Goal: Transaction & Acquisition: Purchase product/service

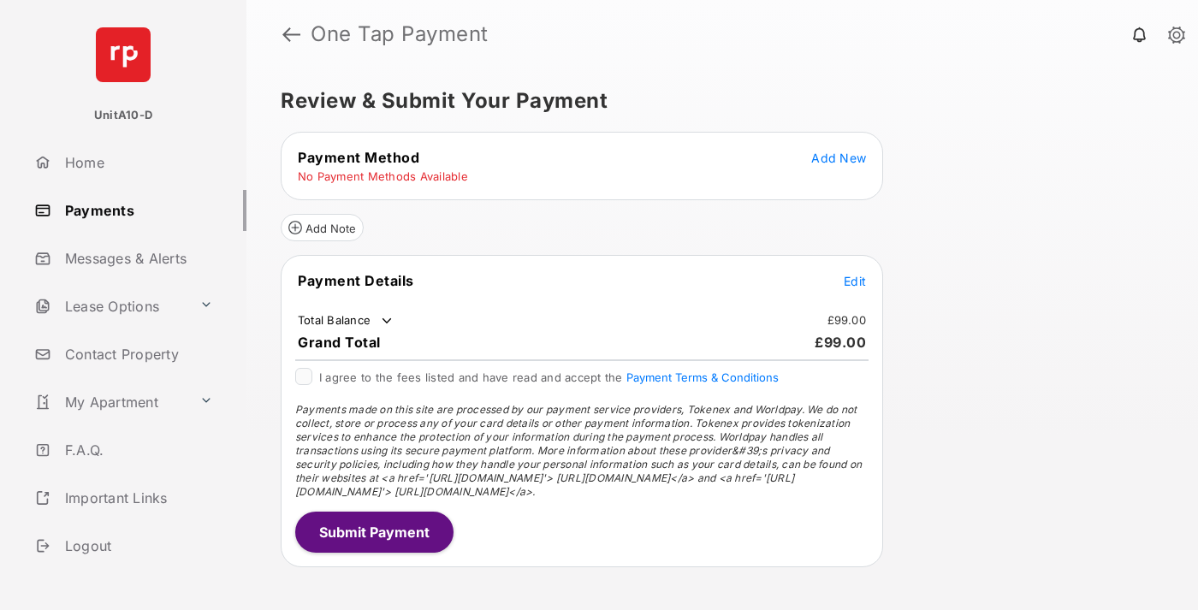
click at [838, 157] on span "Add New" at bounding box center [838, 158] width 55 height 15
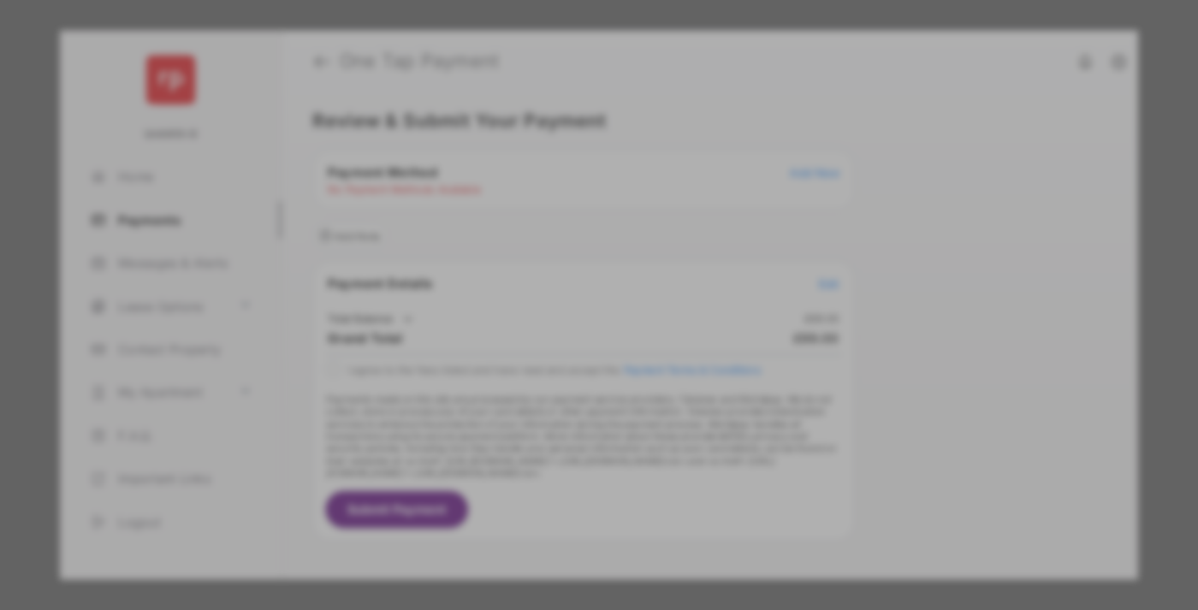
click at [595, 303] on div "BACS Direct Debit" at bounding box center [598, 311] width 383 height 33
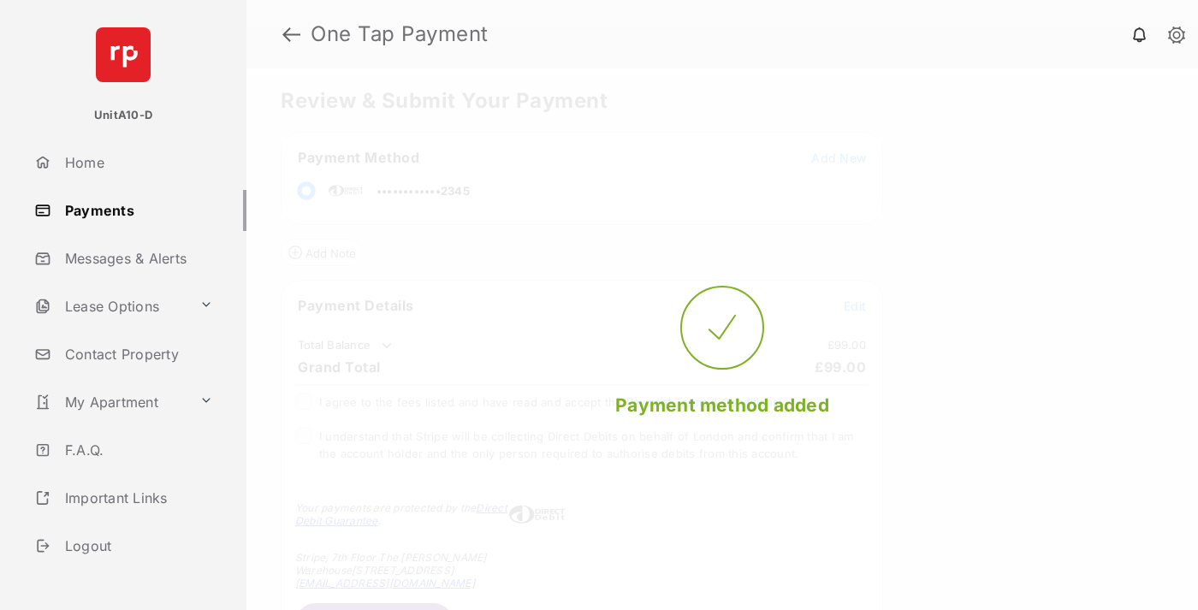
click at [855, 305] on span "Edit" at bounding box center [855, 306] width 22 height 15
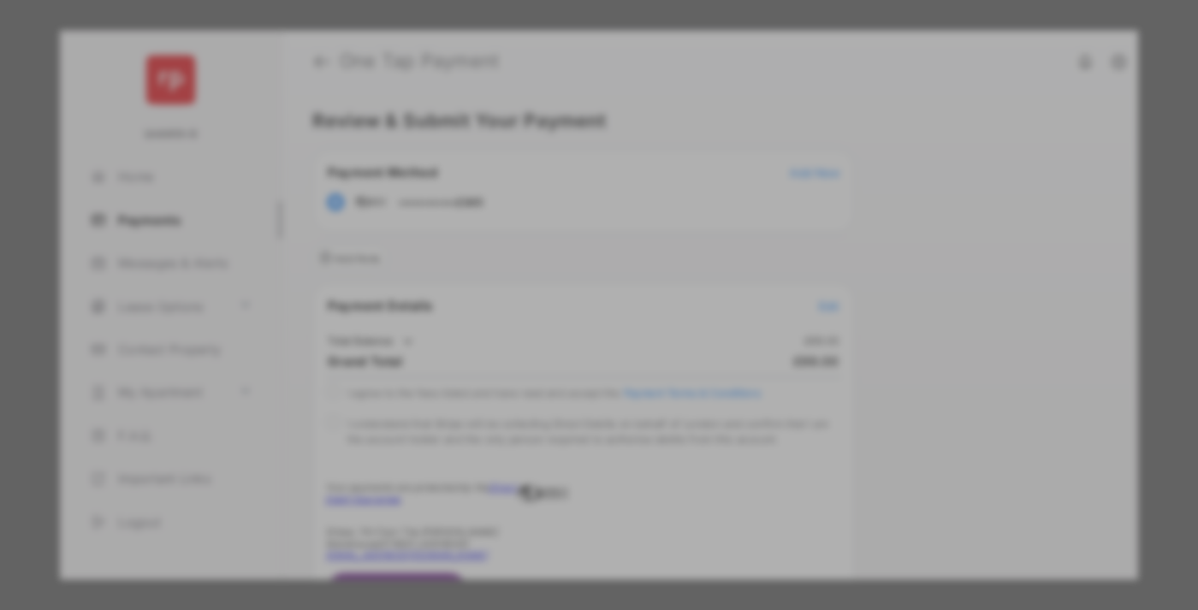
click at [567, 338] on div "Other Amount" at bounding box center [567, 343] width 277 height 29
type input "***"
click at [541, 453] on button "Save" at bounding box center [541, 451] width 86 height 41
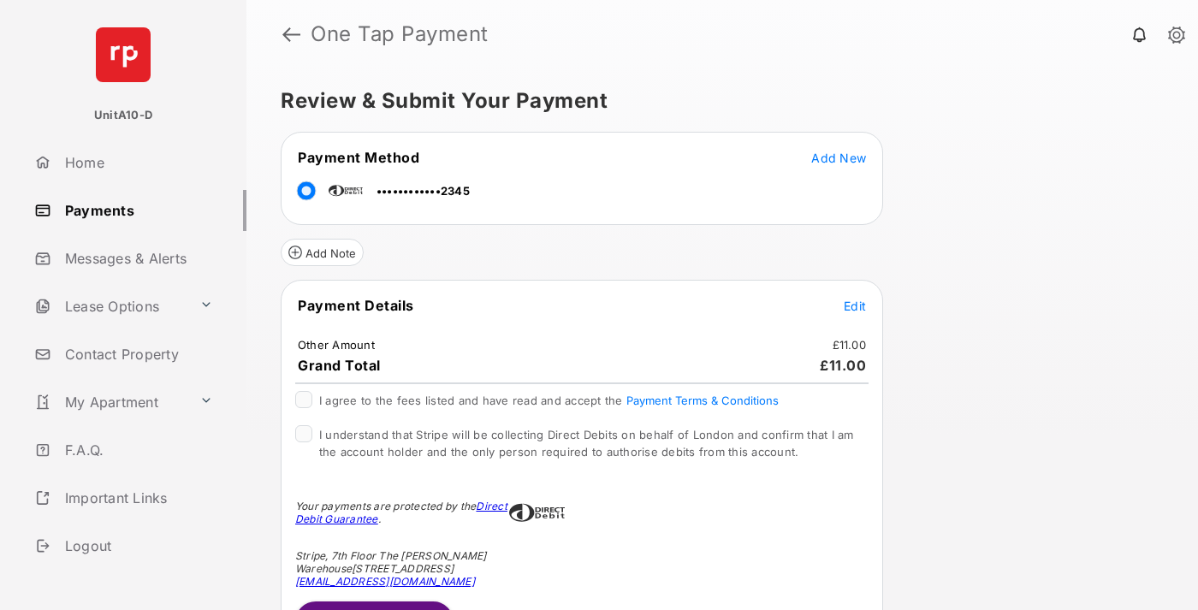
click at [855, 305] on span "Edit" at bounding box center [855, 306] width 22 height 15
click at [373, 605] on button "Submit Payment" at bounding box center [374, 621] width 158 height 41
